Goal: Transaction & Acquisition: Purchase product/service

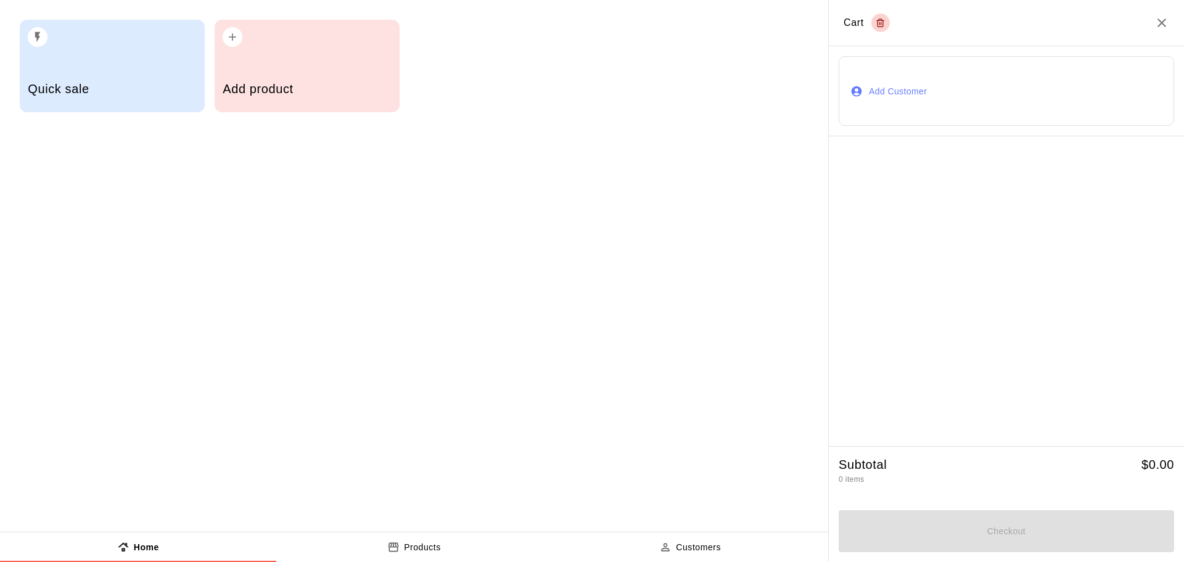
drag, startPoint x: 444, startPoint y: 545, endPoint x: 456, endPoint y: 546, distance: 11.9
click at [444, 545] on button "Products" at bounding box center [414, 547] width 276 height 30
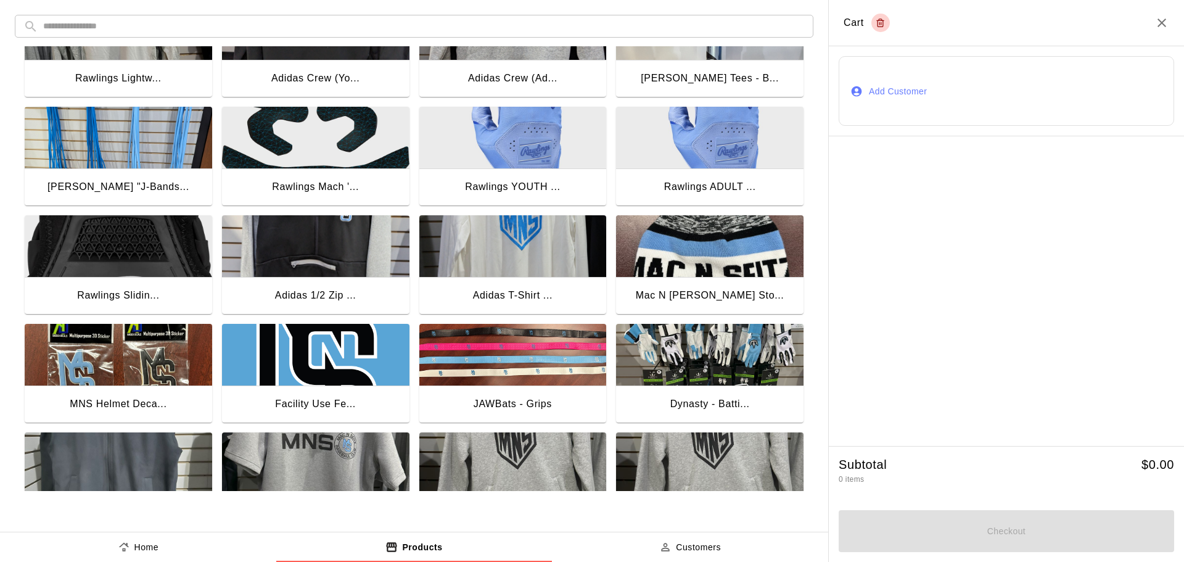
scroll to position [678, 0]
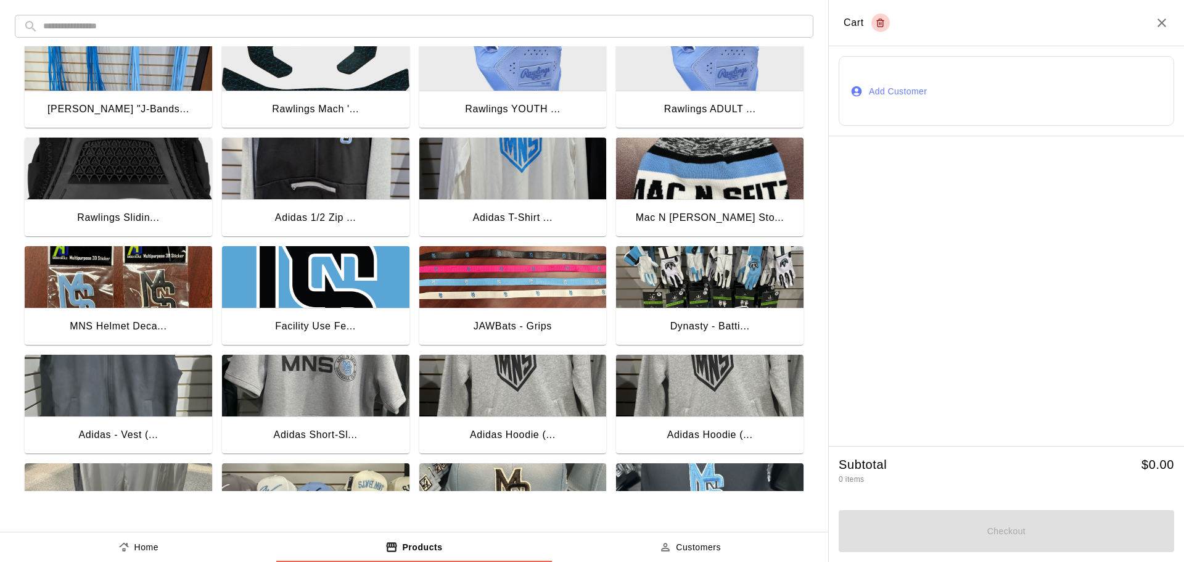
click at [94, 286] on img "button" at bounding box center [118, 277] width 187 height 62
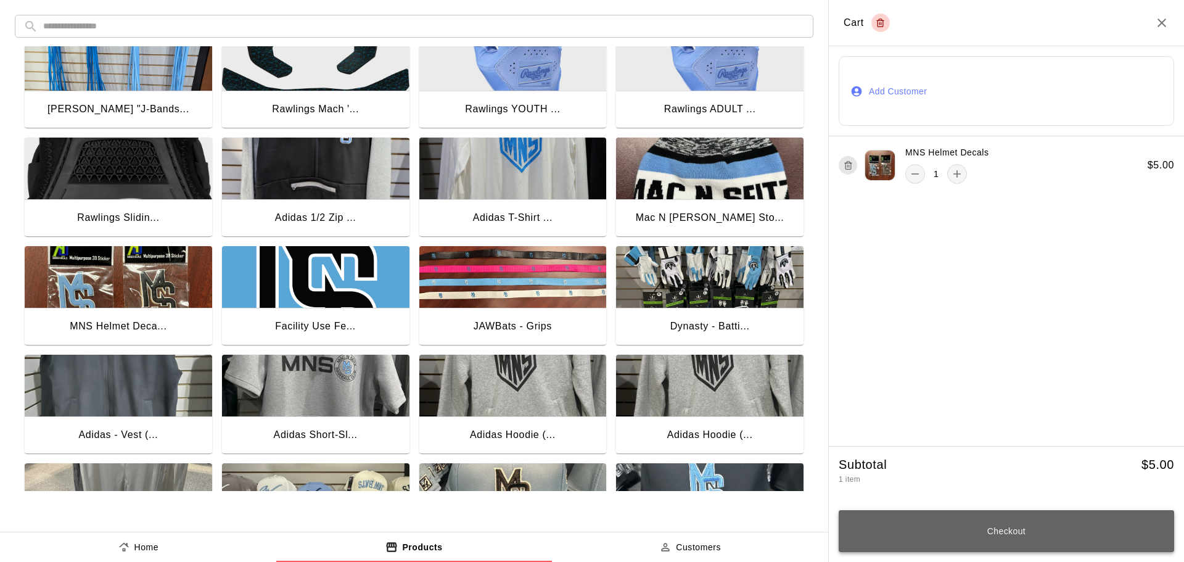
click at [1022, 530] on button "Checkout" at bounding box center [1006, 531] width 335 height 42
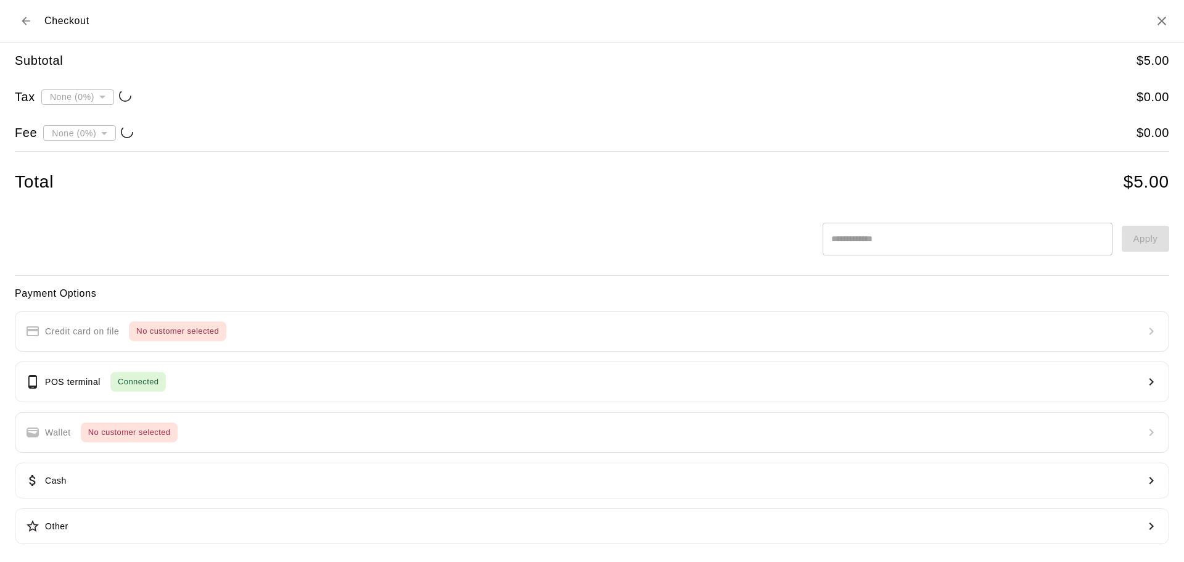
type input "**********"
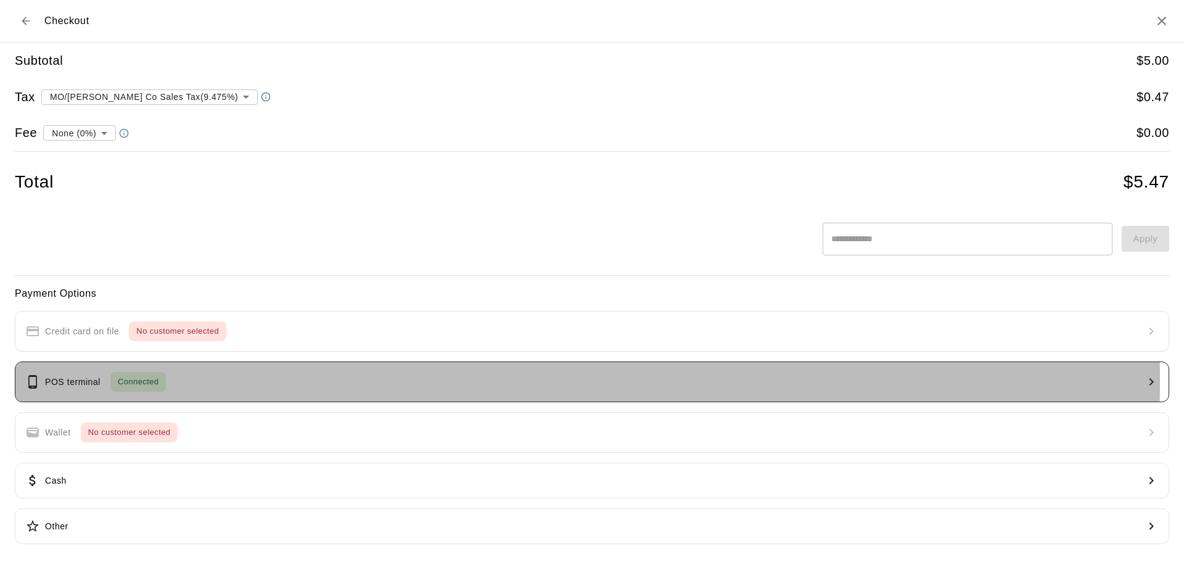
click at [149, 381] on span "Connected" at bounding box center [138, 382] width 56 height 14
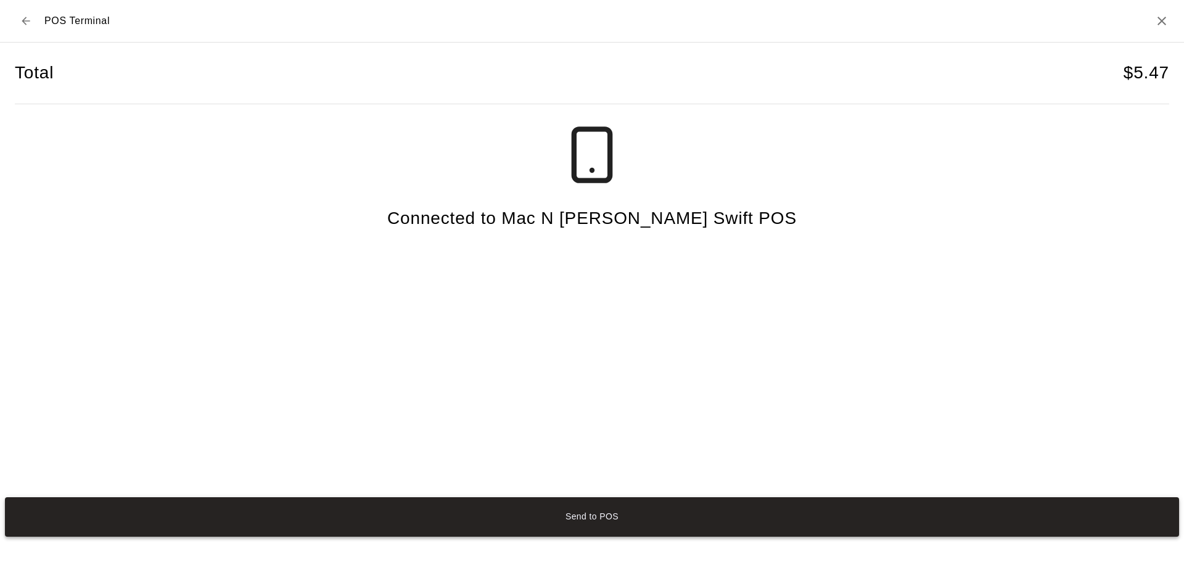
click at [610, 519] on button "Send to POS" at bounding box center [592, 516] width 1174 height 39
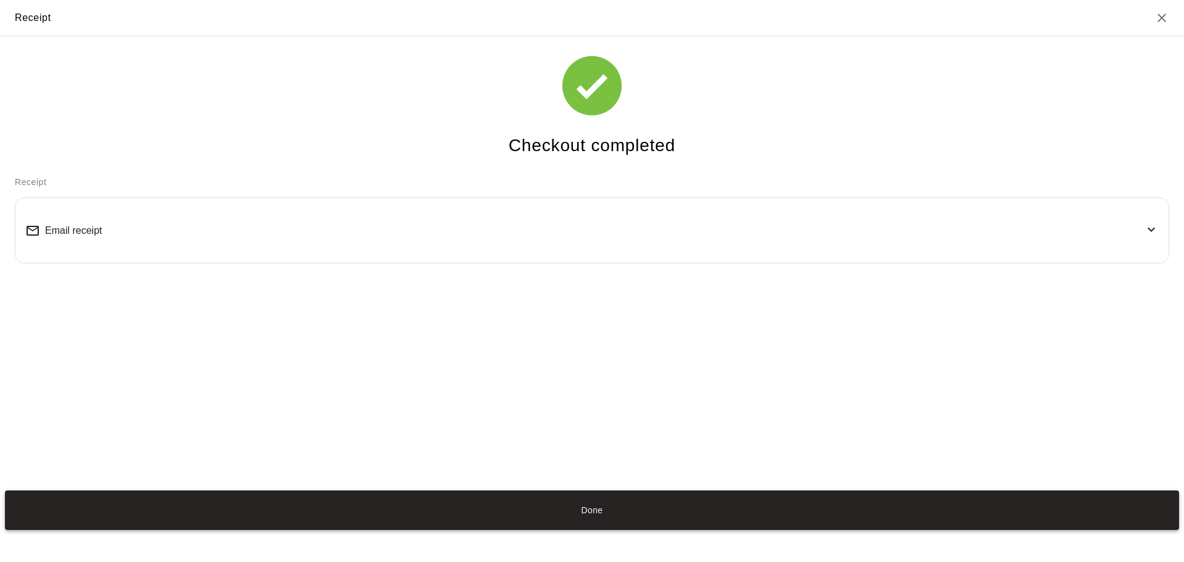
click at [594, 506] on button "Done" at bounding box center [592, 509] width 1174 height 39
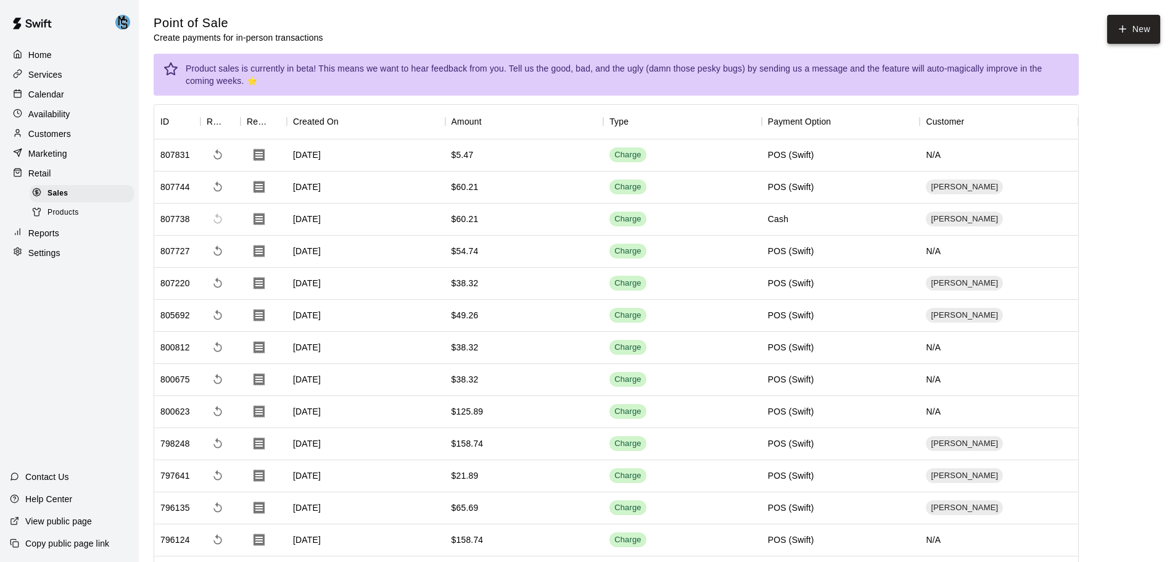
click at [1134, 38] on button "New" at bounding box center [1133, 29] width 53 height 29
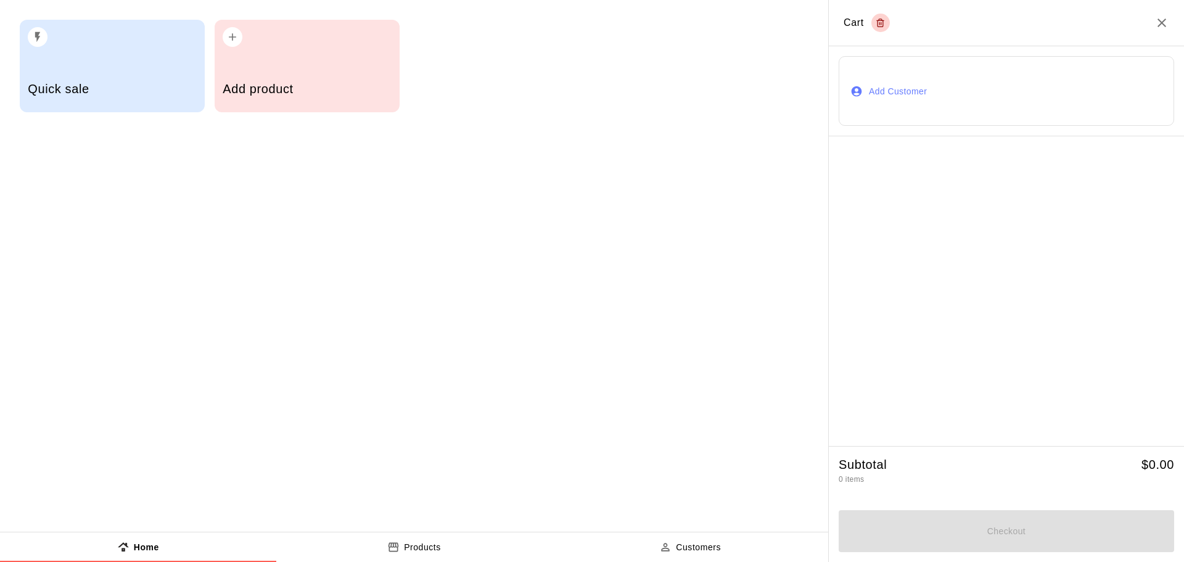
click at [415, 543] on p "Products" at bounding box center [422, 547] width 37 height 13
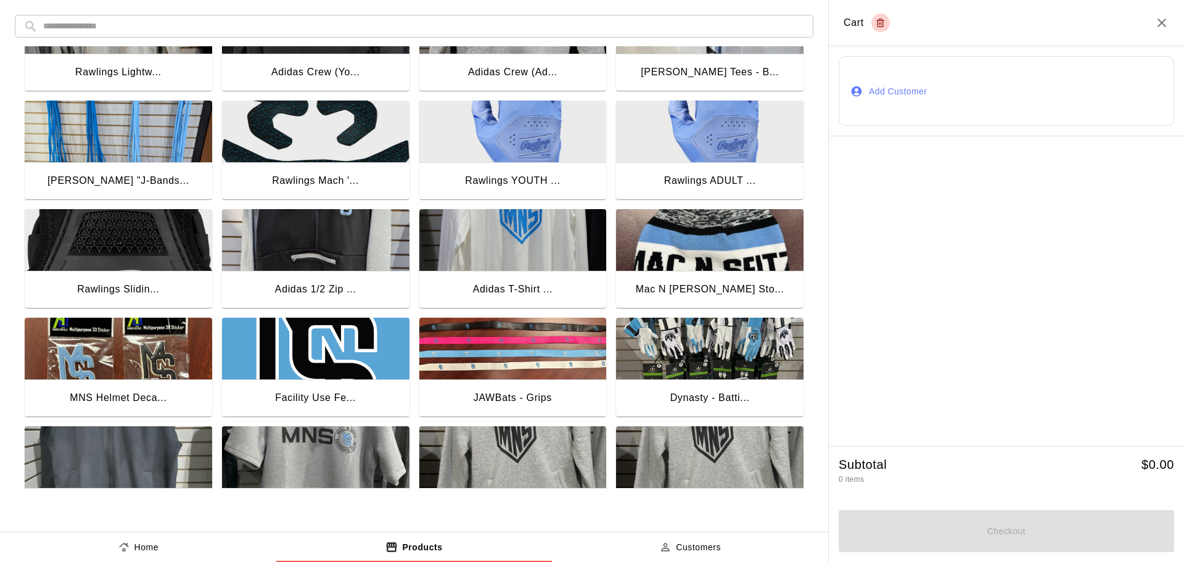
scroll to position [606, 0]
click at [516, 233] on img "button" at bounding box center [512, 241] width 187 height 62
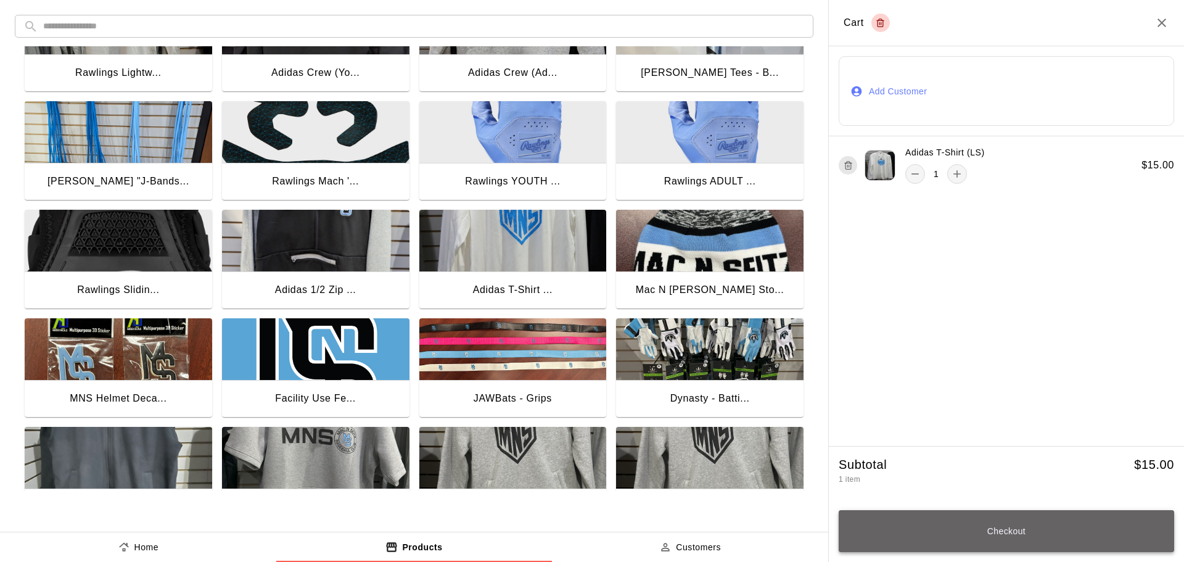
click at [1001, 532] on button "Checkout" at bounding box center [1006, 531] width 335 height 42
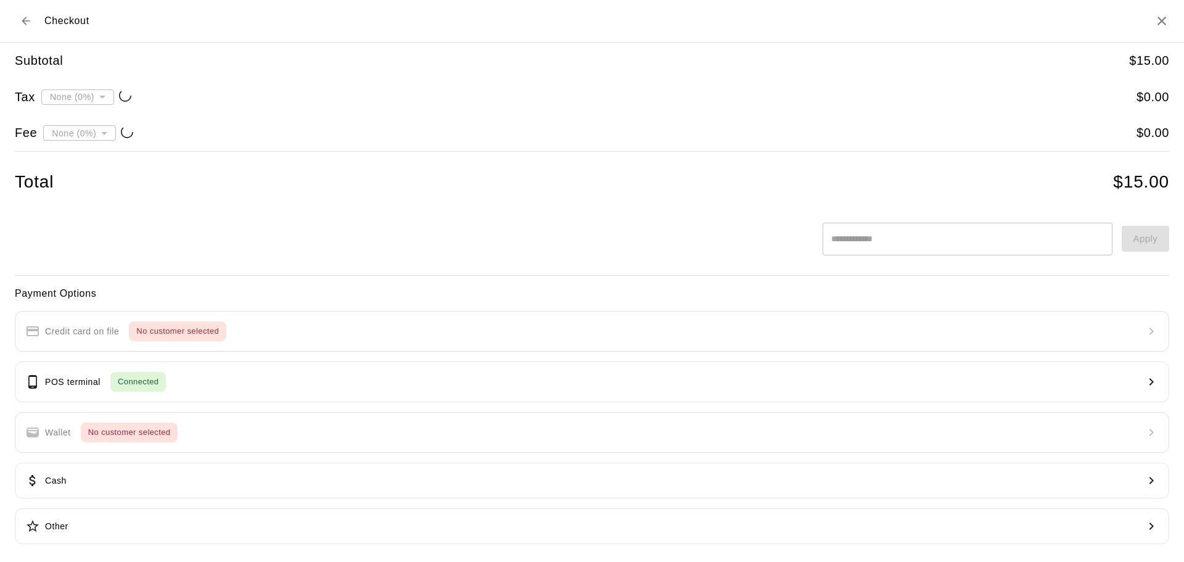
type input "**********"
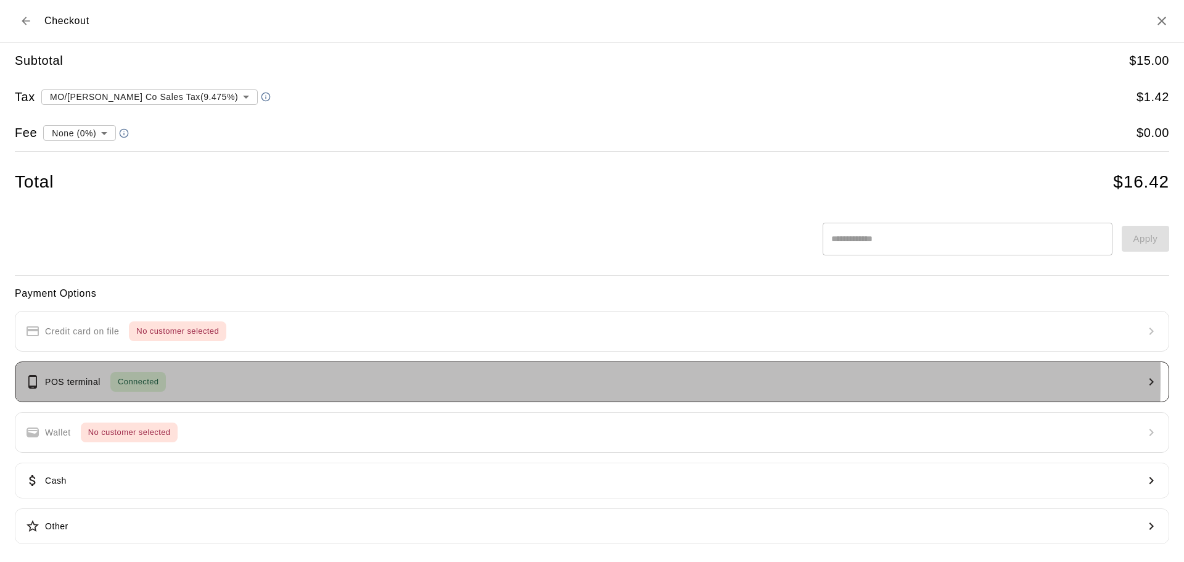
click at [112, 376] on span "Connected" at bounding box center [138, 382] width 56 height 14
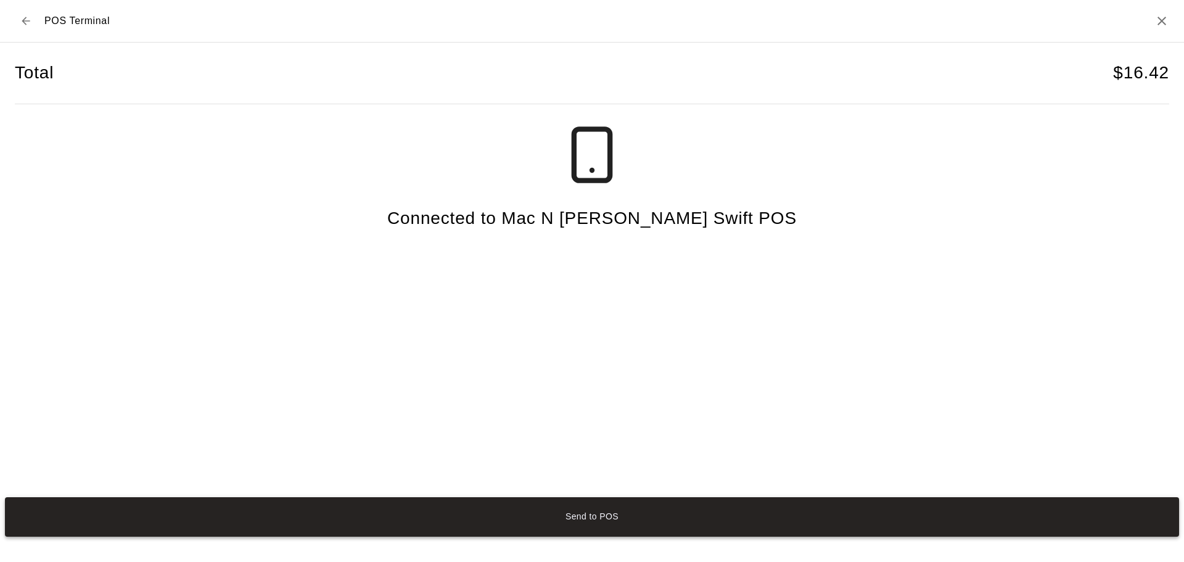
click at [617, 517] on button "Send to POS" at bounding box center [592, 516] width 1174 height 39
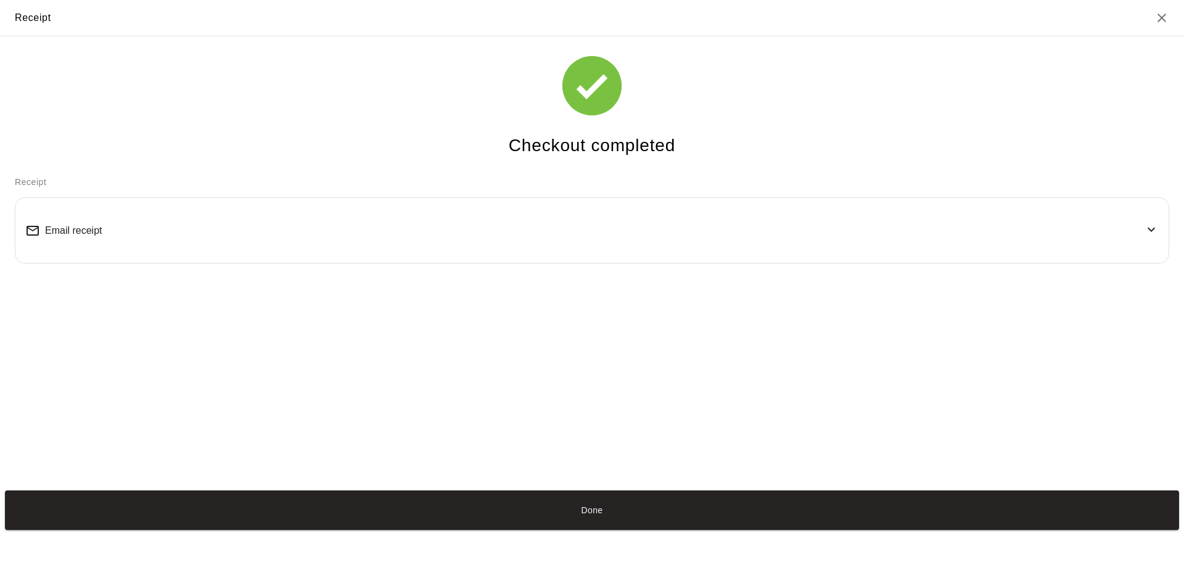
click at [115, 229] on div "Email receipt" at bounding box center [591, 230] width 1133 height 45
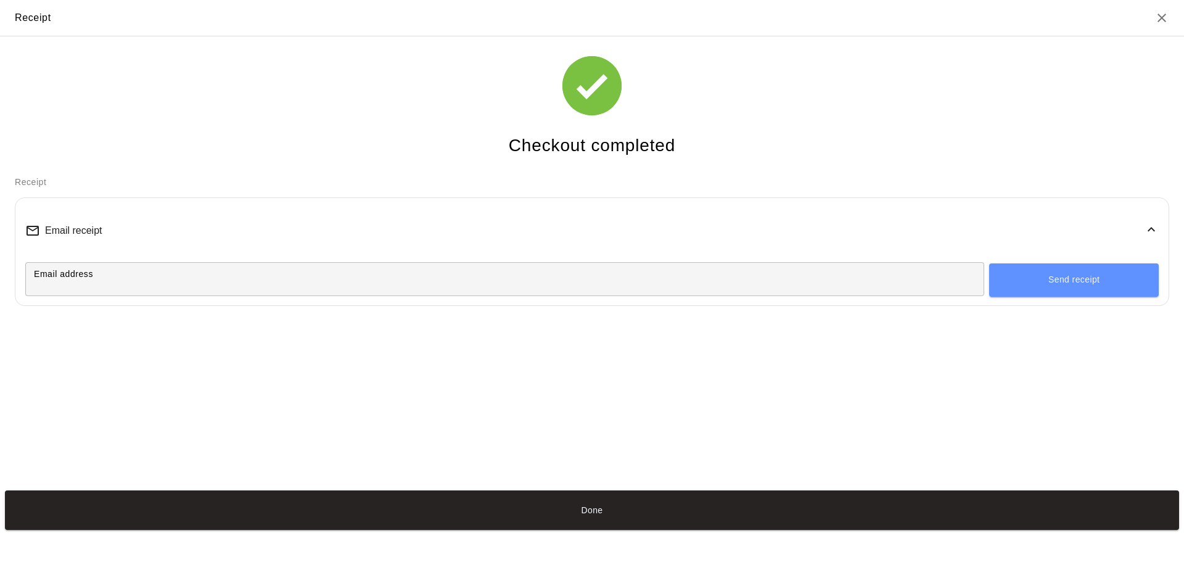
click at [140, 282] on input "Email address" at bounding box center [504, 279] width 959 height 23
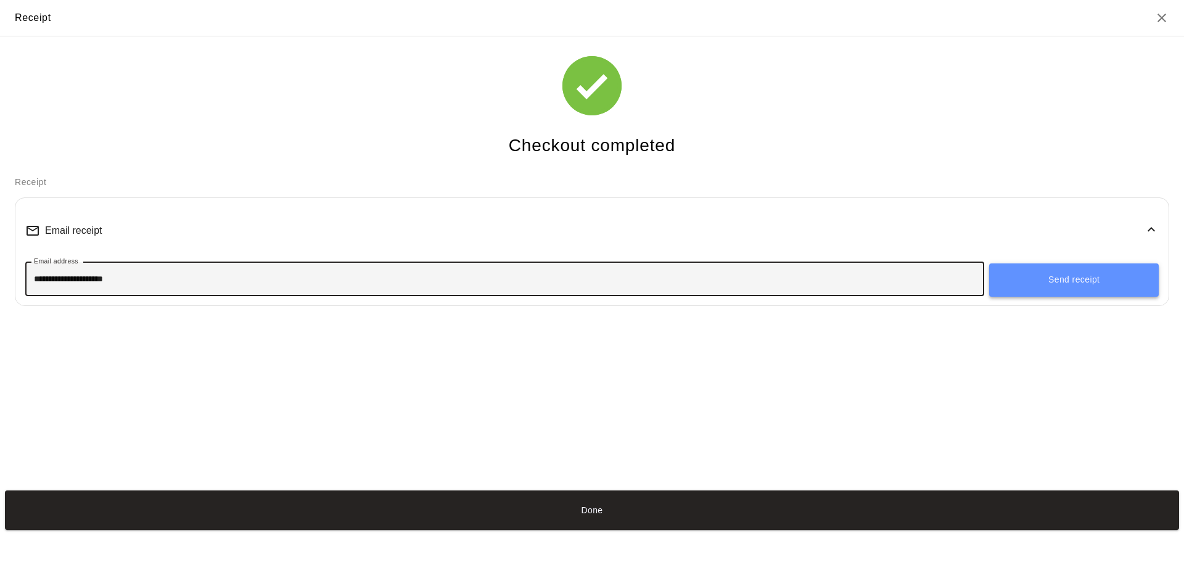
type input "**********"
click at [1039, 279] on button "Send receipt" at bounding box center [1074, 279] width 170 height 33
